Goal: Task Accomplishment & Management: Use online tool/utility

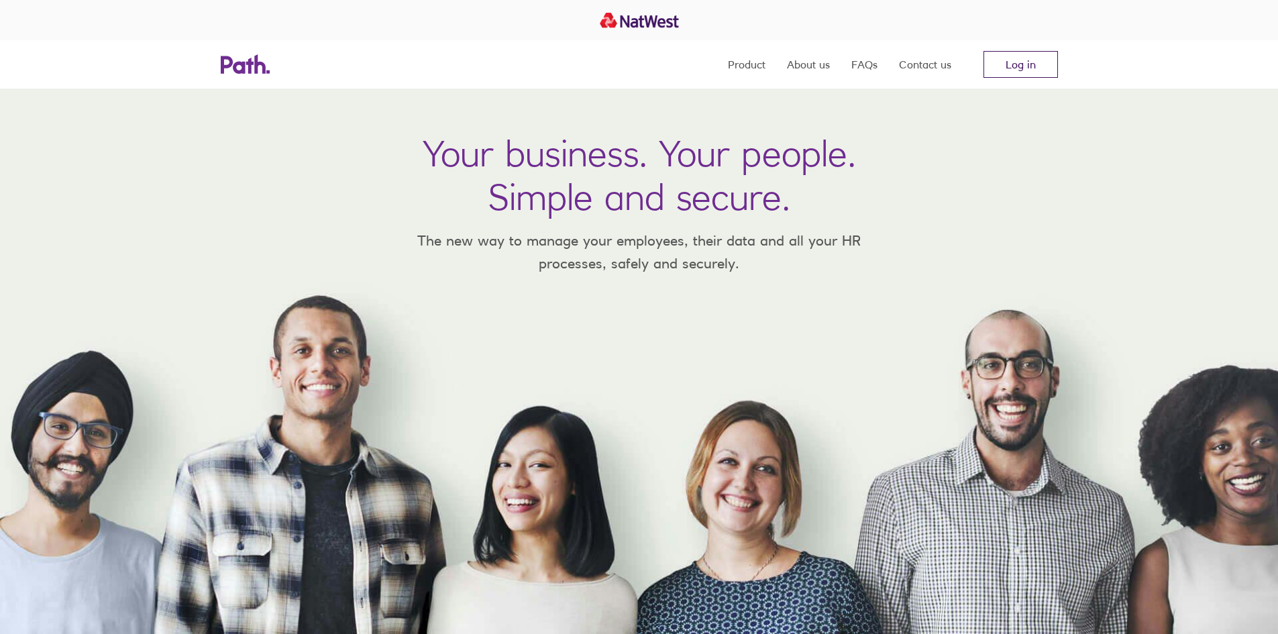
click at [1024, 69] on link "Log in" at bounding box center [1021, 64] width 74 height 27
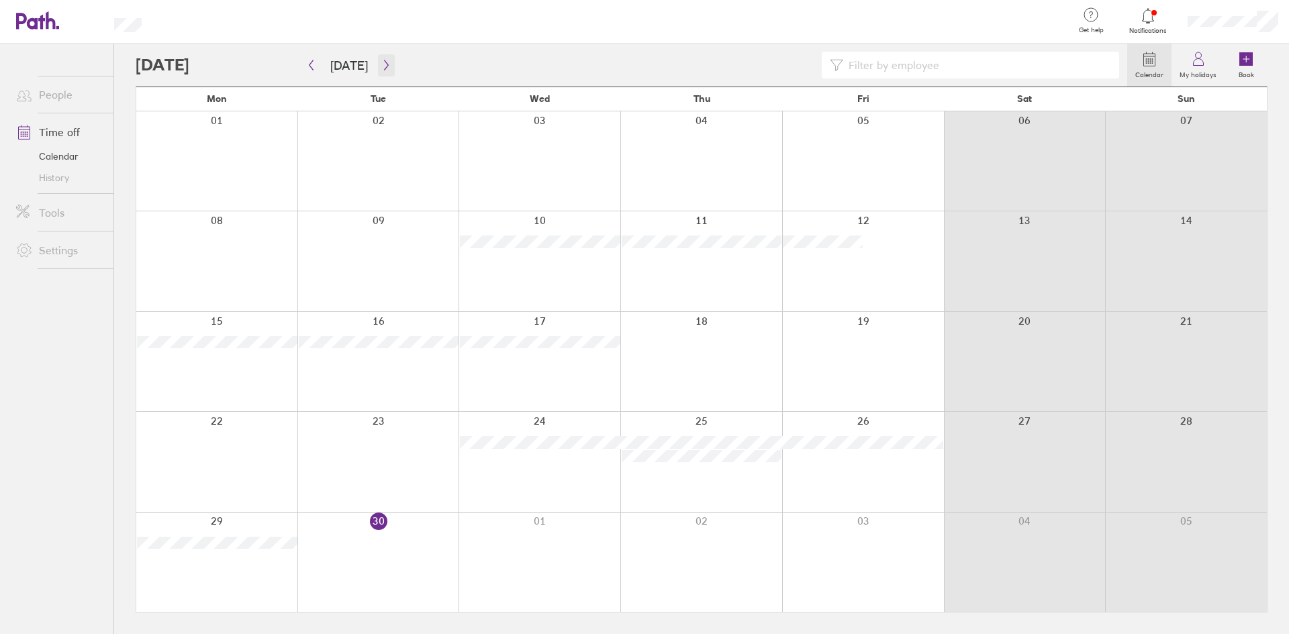
click at [378, 59] on button "button" at bounding box center [386, 65] width 17 height 22
